Goal: Transaction & Acquisition: Purchase product/service

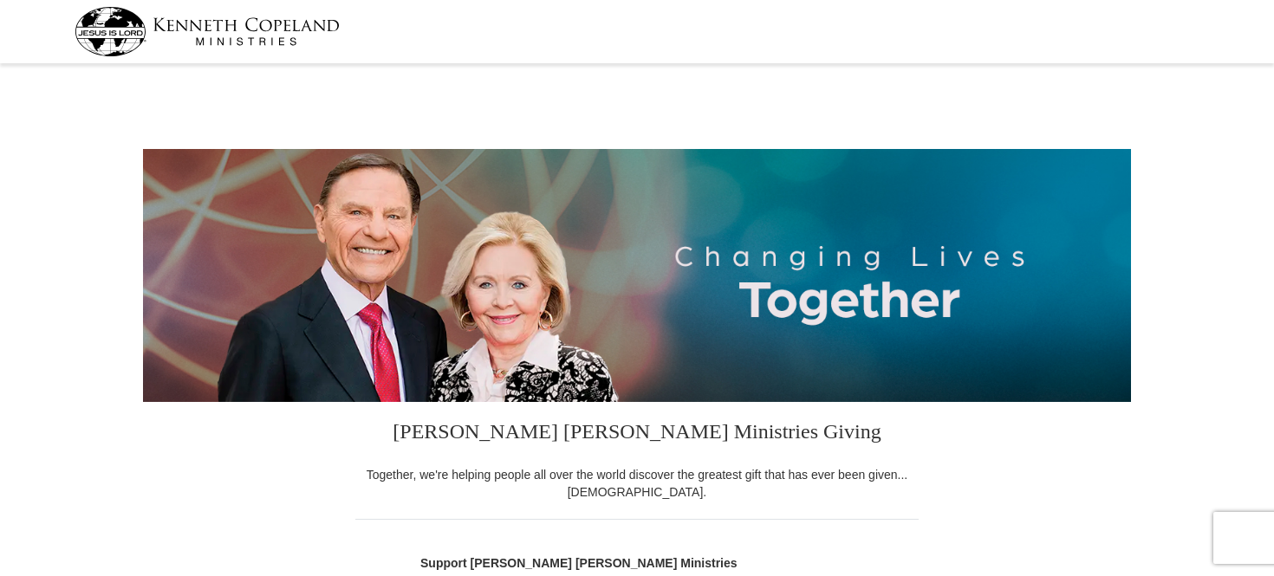
select select "MI"
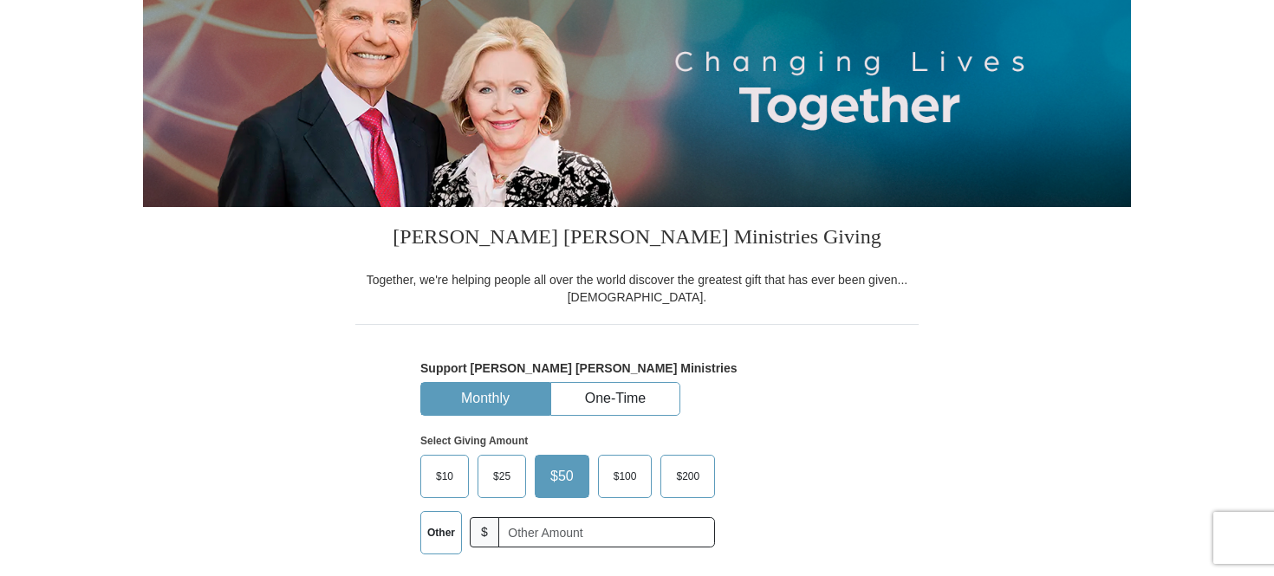
scroll to position [347, 0]
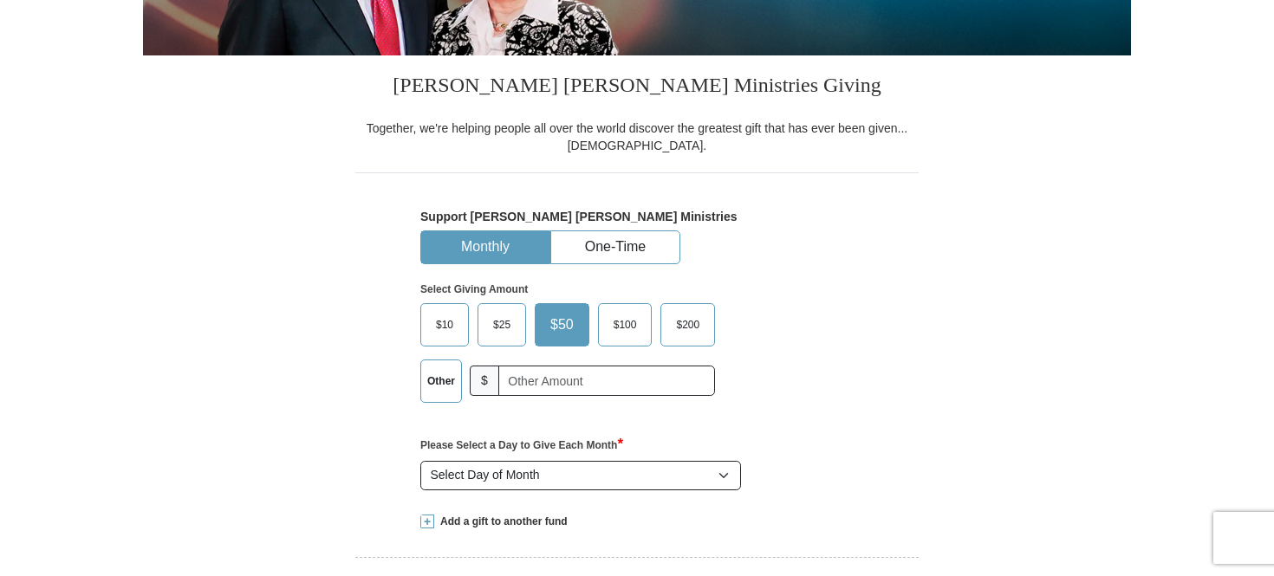
click at [433, 382] on label "Other" at bounding box center [441, 382] width 40 height 42
click at [0, 0] on input "Other" at bounding box center [0, 0] width 0 height 0
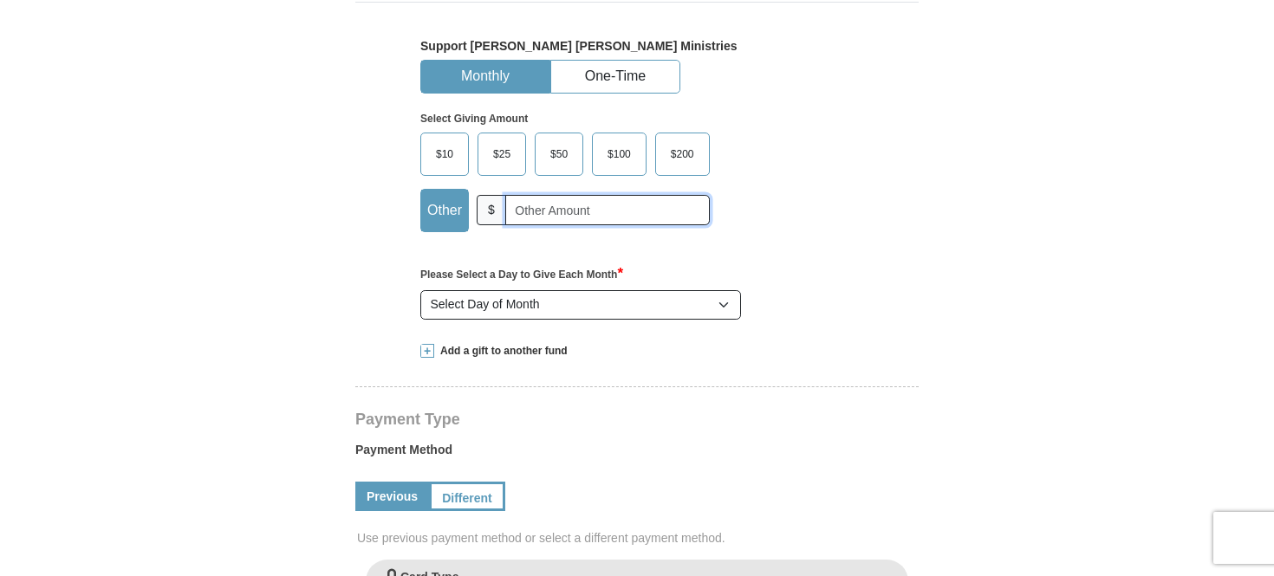
scroll to position [520, 0]
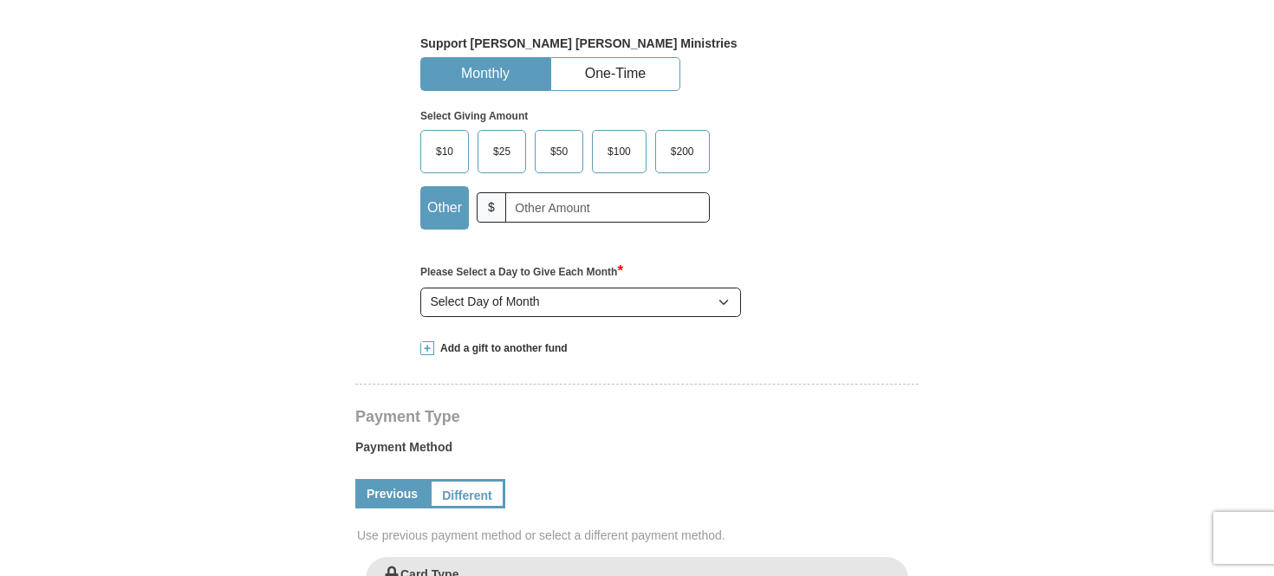
click at [504, 344] on span "Add a gift to another fund" at bounding box center [500, 348] width 133 height 15
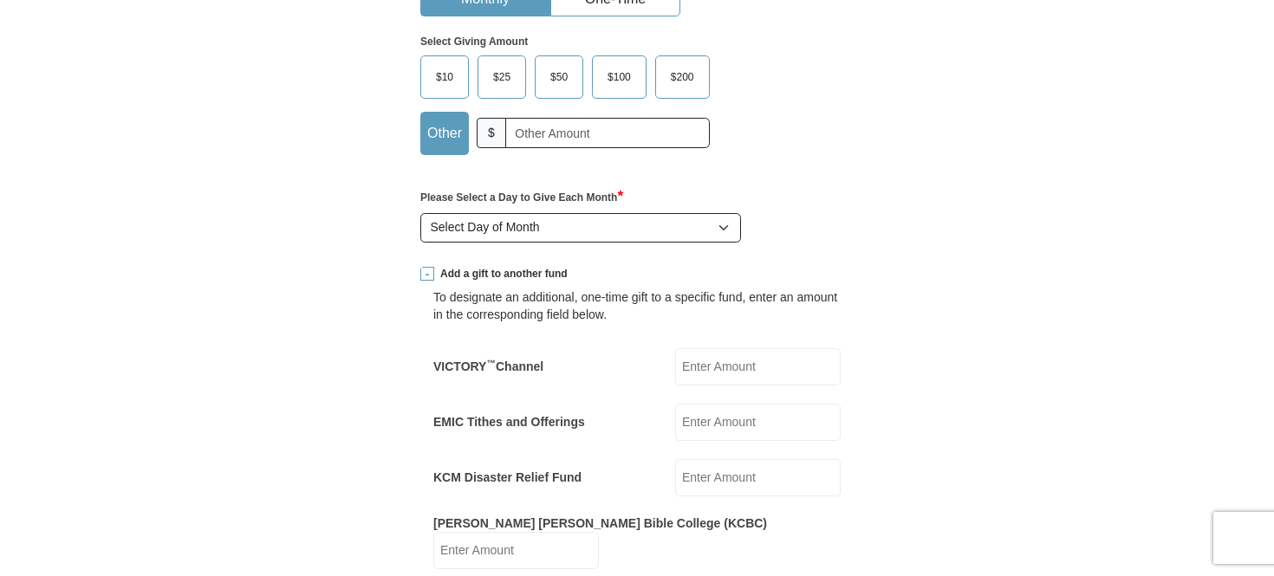
scroll to position [693, 0]
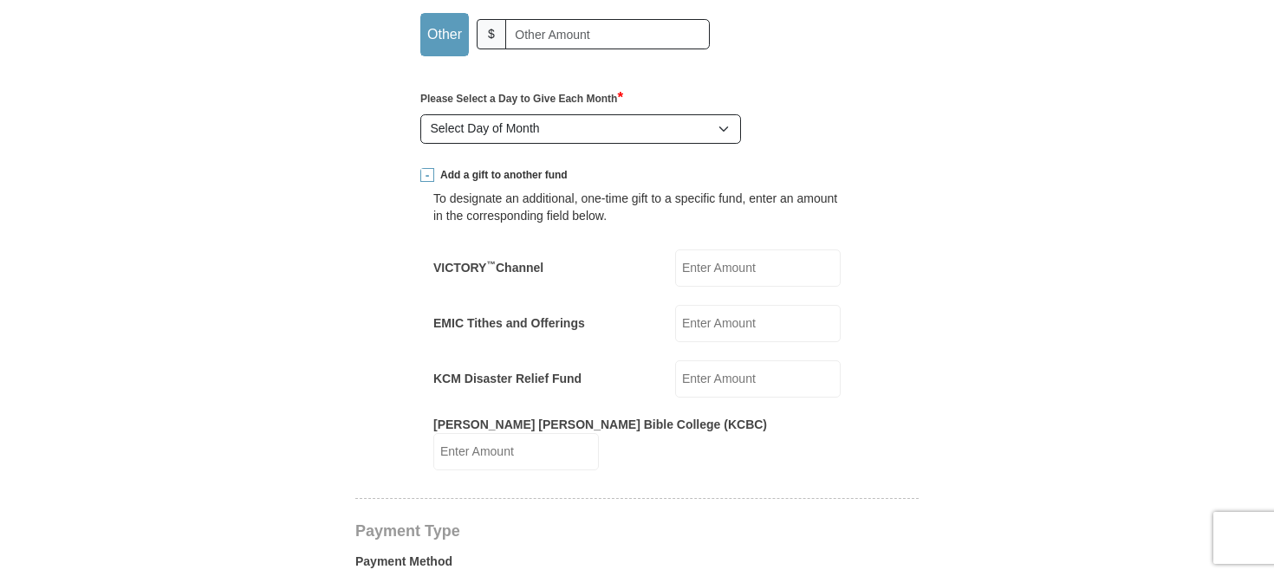
click at [730, 262] on input "VICTORY ™ Channel" at bounding box center [758, 268] width 166 height 37
type input "100.00"
click at [686, 320] on input "EMIC Tithes and Offerings" at bounding box center [758, 323] width 166 height 37
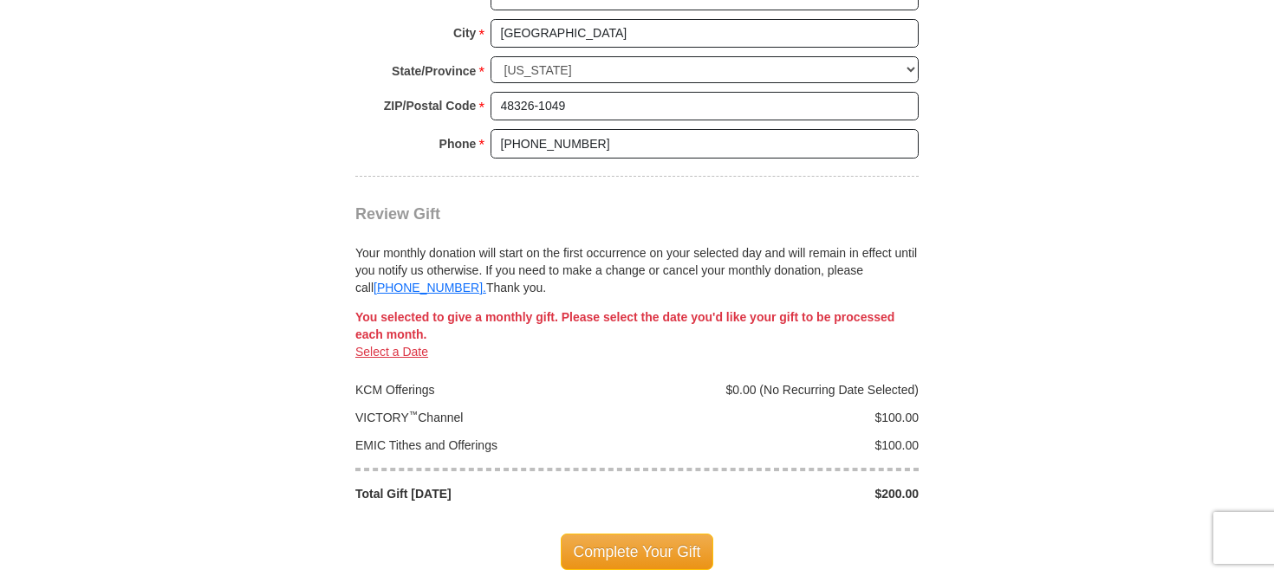
scroll to position [1820, 0]
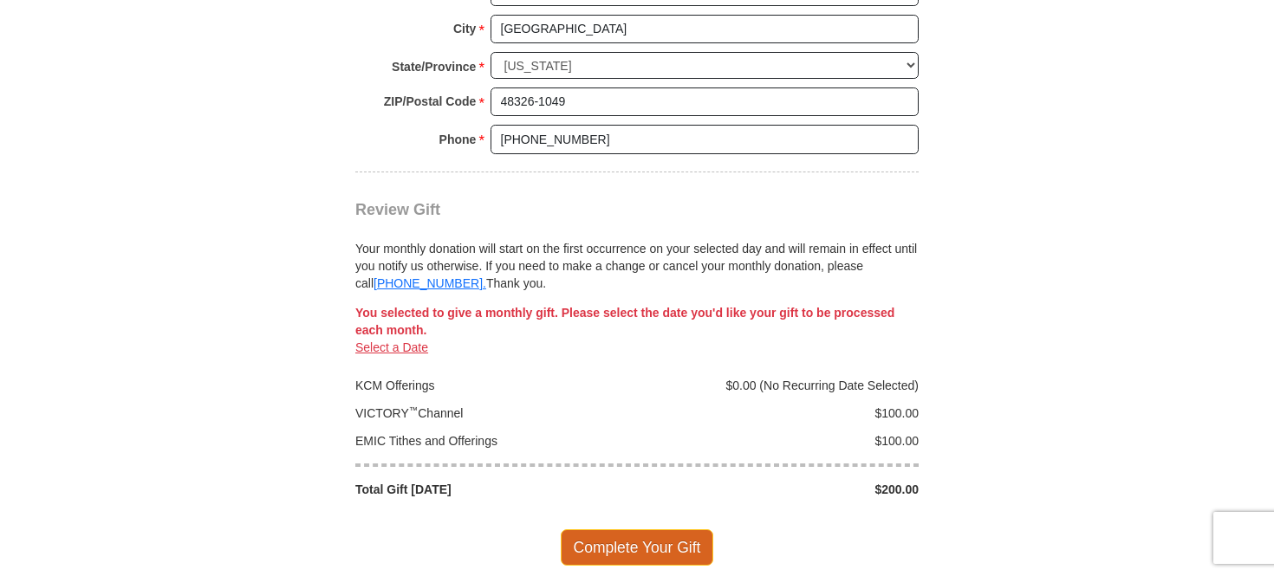
type input "100.00"
click at [623, 530] on span "Complete Your Gift" at bounding box center [637, 548] width 153 height 36
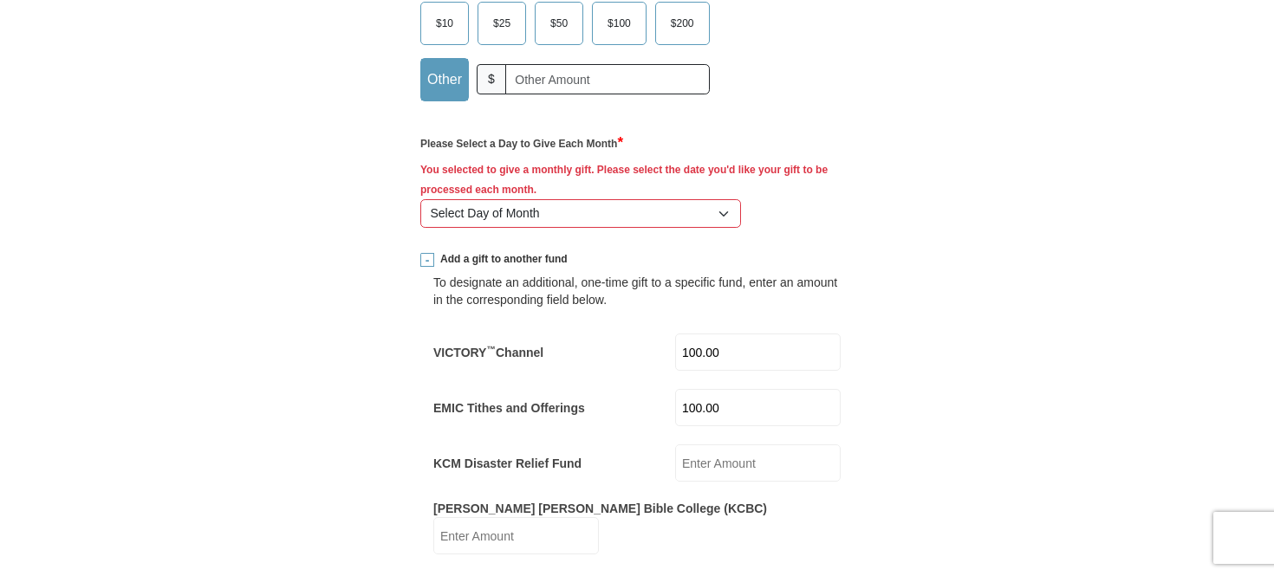
scroll to position [543, 0]
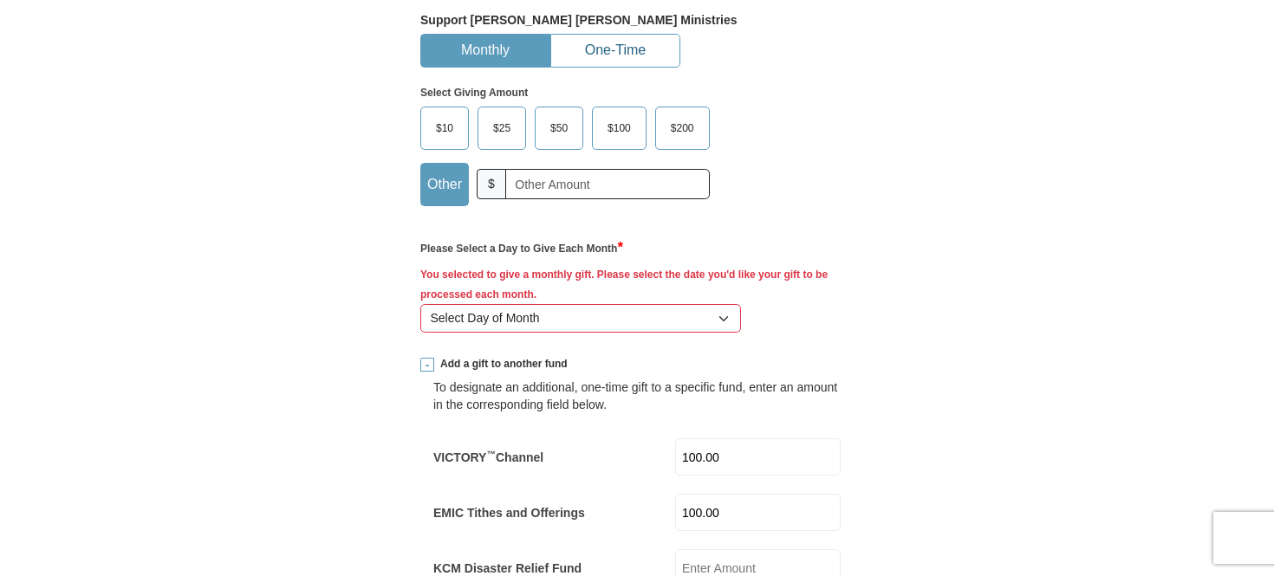
click at [615, 50] on button "One-Time" at bounding box center [615, 51] width 128 height 32
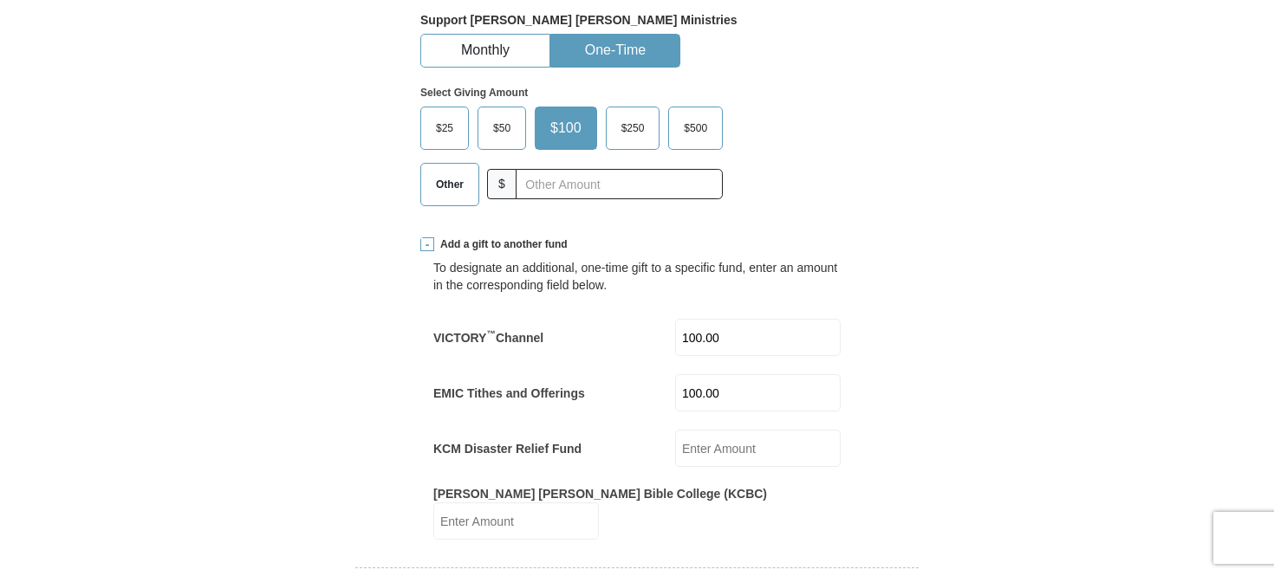
click at [436, 186] on span "Other" at bounding box center [449, 185] width 45 height 26
click at [0, 0] on input "Other" at bounding box center [0, 0] width 0 height 0
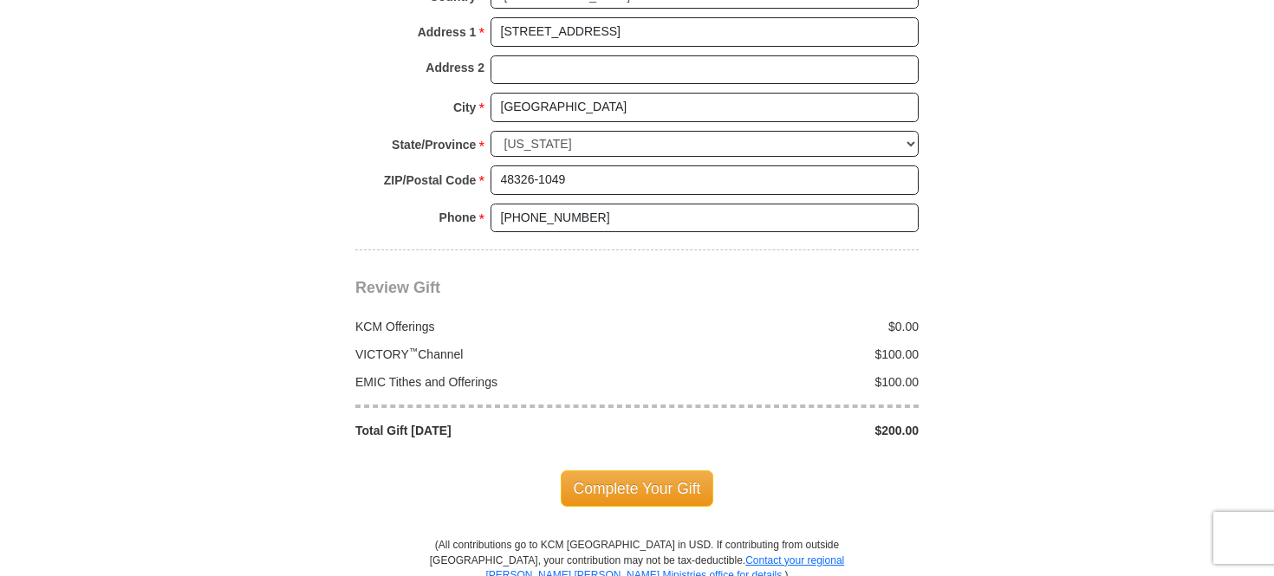
scroll to position [1843, 0]
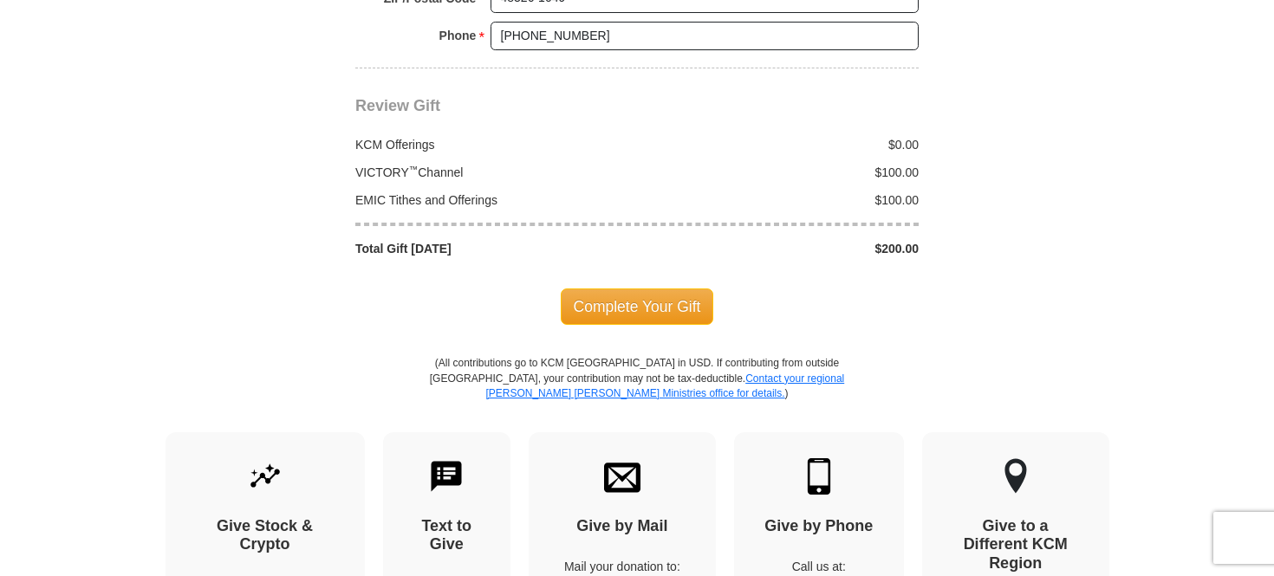
click at [628, 289] on span "Complete Your Gift" at bounding box center [637, 307] width 153 height 36
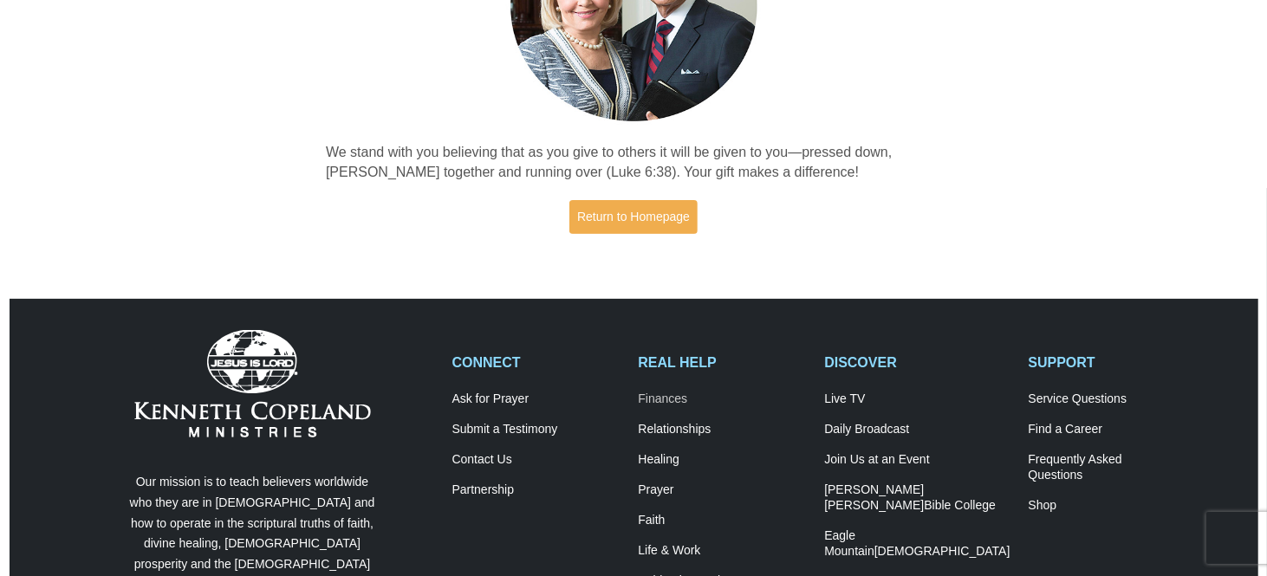
scroll to position [260, 0]
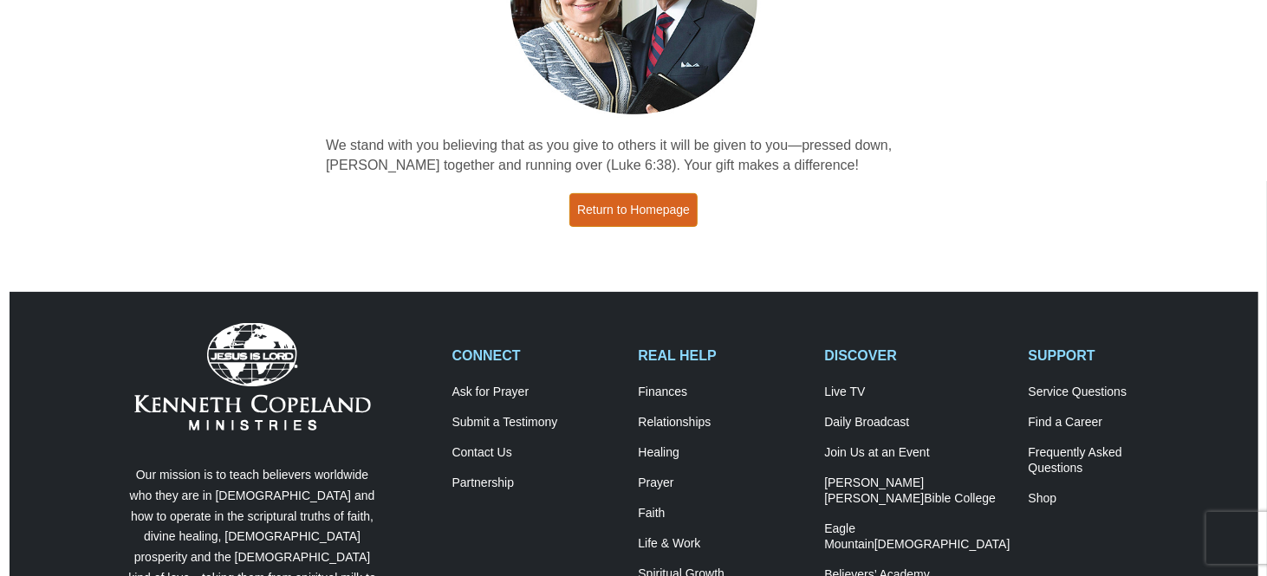
click at [634, 210] on link "Return to Homepage" at bounding box center [633, 210] width 128 height 34
